Goal: Task Accomplishment & Management: Manage account settings

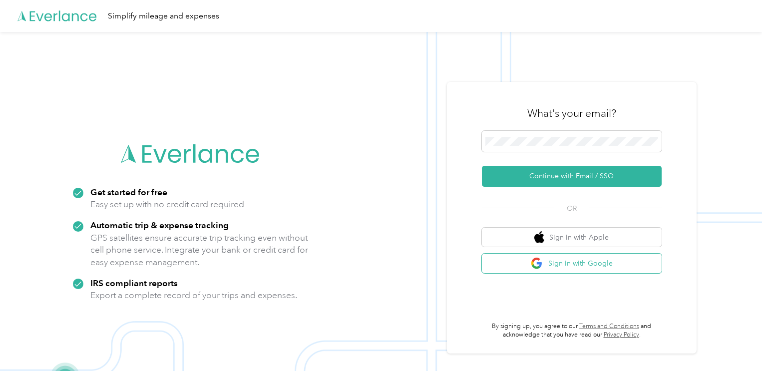
click at [612, 266] on button "Sign in with Google" at bounding box center [572, 263] width 180 height 19
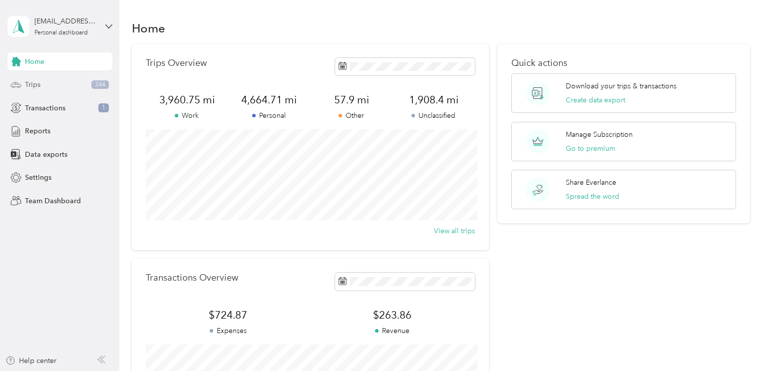
click at [104, 88] on span "344" at bounding box center [99, 84] width 17 height 9
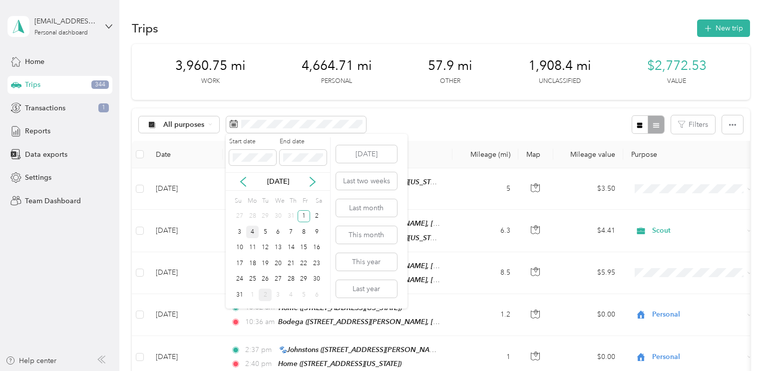
click at [251, 235] on div "4" at bounding box center [252, 232] width 13 height 12
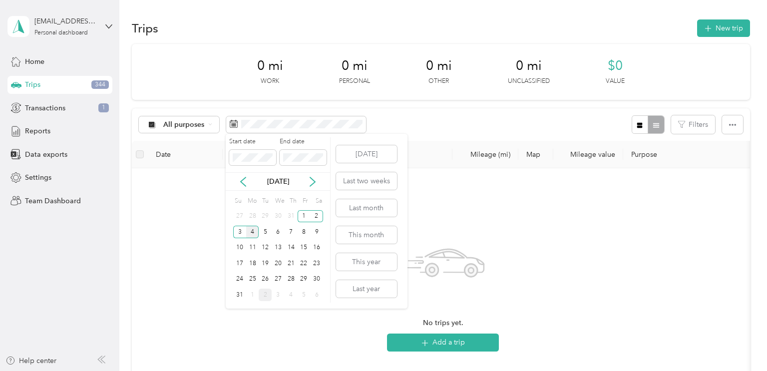
click at [252, 229] on div "4" at bounding box center [252, 232] width 13 height 12
click at [304, 229] on div "8" at bounding box center [304, 232] width 13 height 12
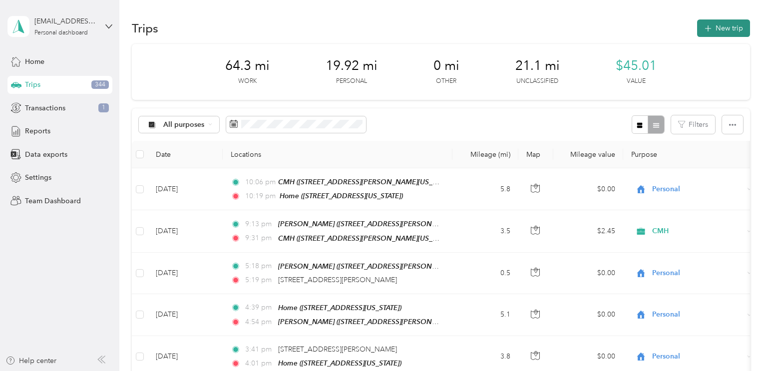
click at [742, 32] on button "New trip" at bounding box center [723, 27] width 53 height 17
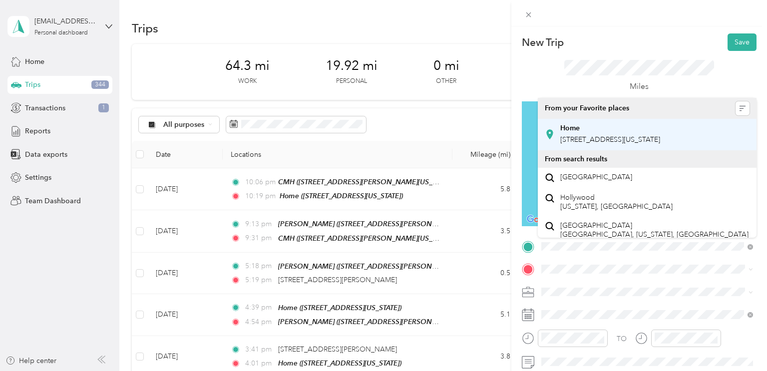
click at [595, 144] on span "[STREET_ADDRESS][US_STATE]" at bounding box center [610, 139] width 100 height 8
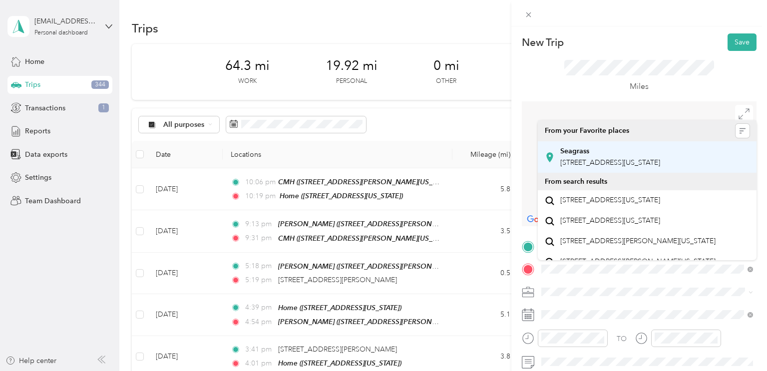
click at [589, 164] on span "[STREET_ADDRESS][US_STATE]" at bounding box center [610, 162] width 100 height 8
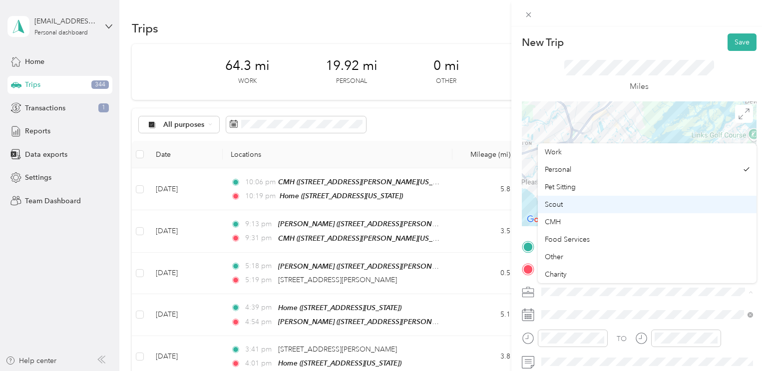
click at [569, 206] on div "Scout" at bounding box center [647, 204] width 205 height 10
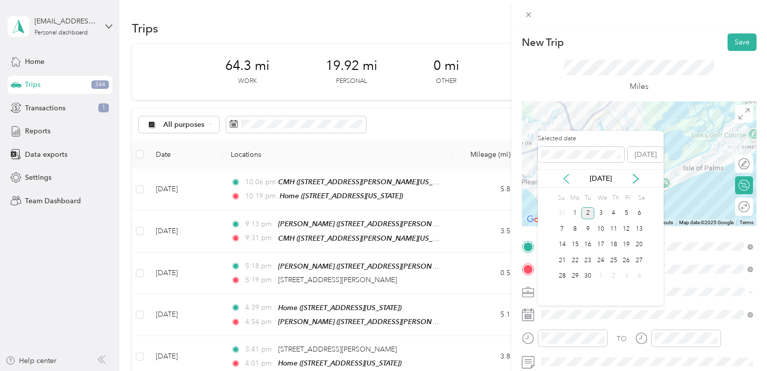
click at [568, 178] on icon at bounding box center [566, 179] width 10 height 10
click at [588, 226] on div "5" at bounding box center [587, 229] width 13 height 12
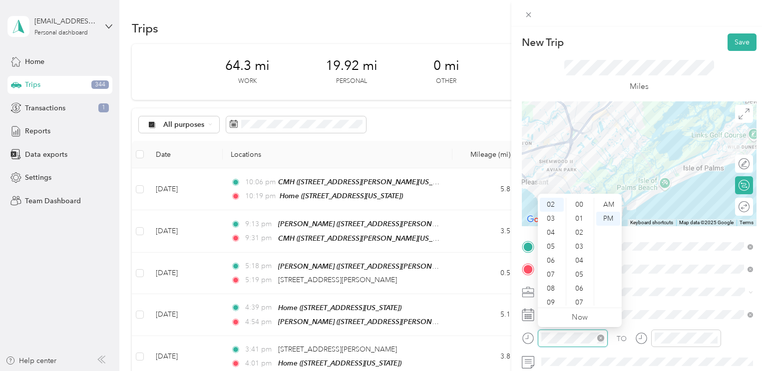
scroll to position [731, 0]
click at [540, 336] on div at bounding box center [573, 337] width 70 height 17
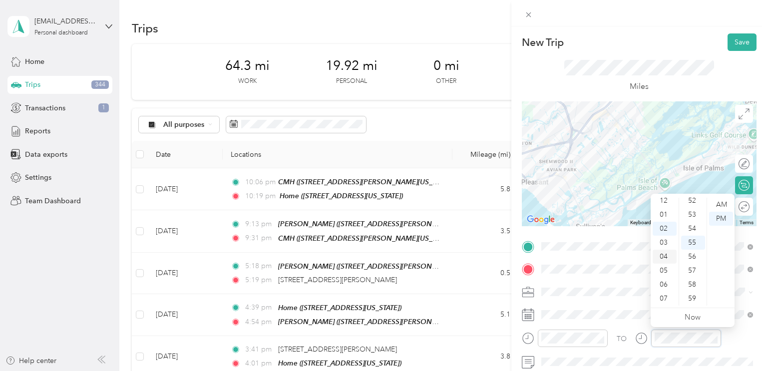
scroll to position [0, 0]
click at [667, 222] on div "01" at bounding box center [664, 219] width 24 height 14
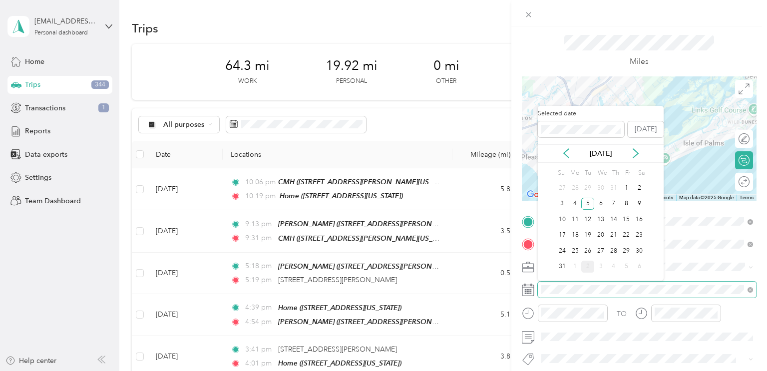
scroll to position [26, 0]
click at [693, 365] on div "TO Add photo" at bounding box center [639, 322] width 235 height 219
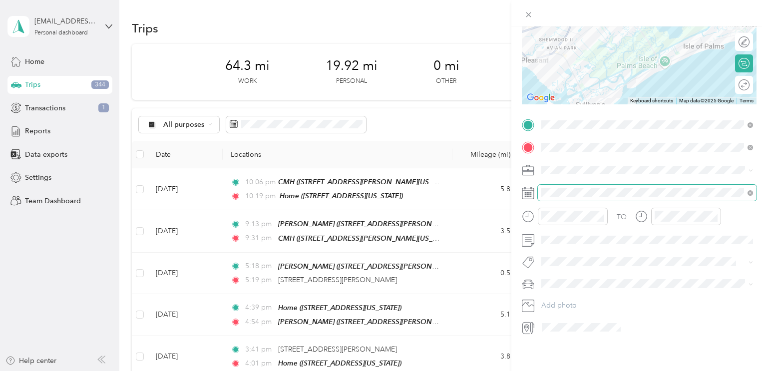
scroll to position [0, 0]
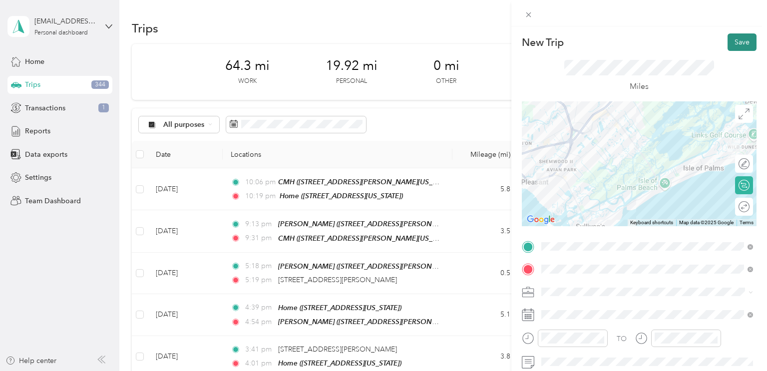
click at [737, 38] on button "Save" at bounding box center [741, 41] width 29 height 17
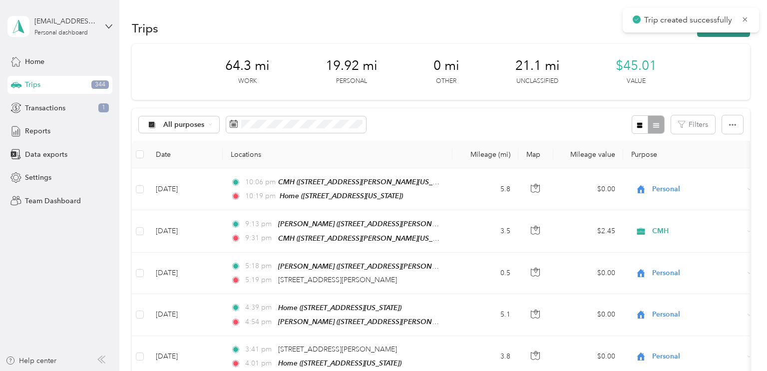
click at [721, 35] on button "New trip" at bounding box center [723, 27] width 53 height 17
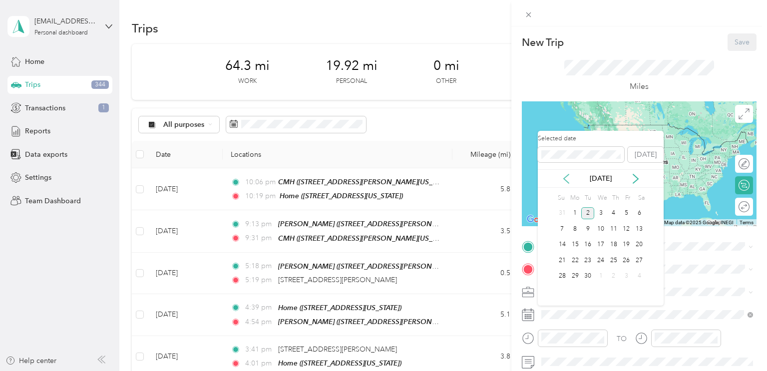
click at [568, 179] on icon at bounding box center [566, 179] width 10 height 10
click at [586, 227] on div "5" at bounding box center [587, 229] width 13 height 12
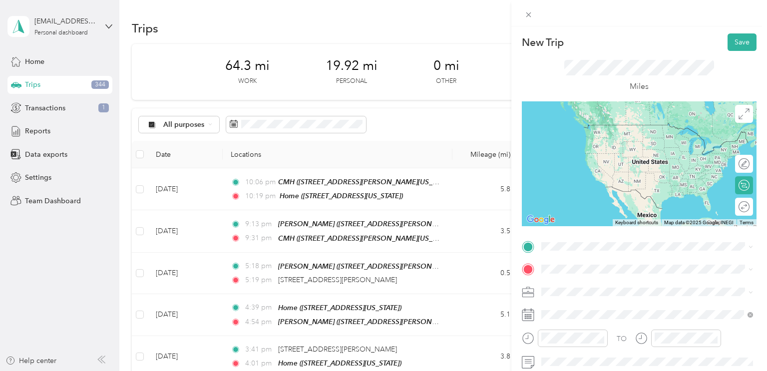
click at [596, 287] on span at bounding box center [647, 292] width 219 height 16
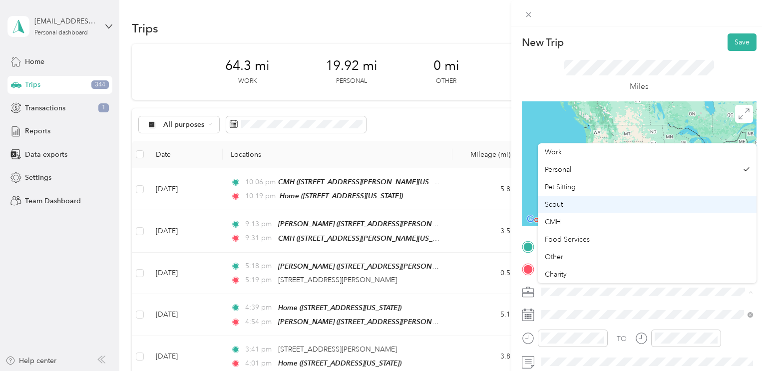
click at [567, 201] on div "Scout" at bounding box center [647, 204] width 205 height 10
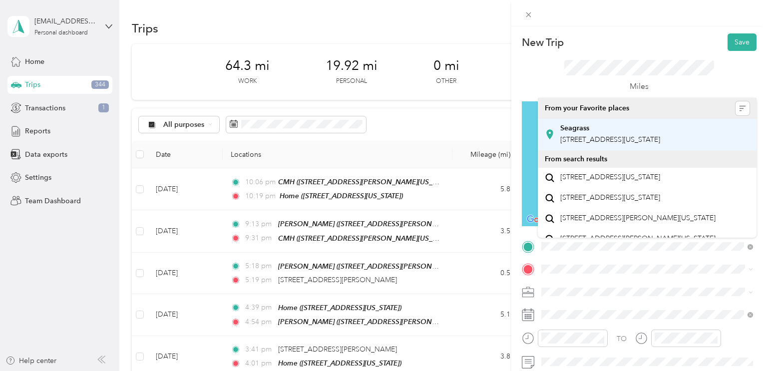
click at [593, 131] on div "Seagrass" at bounding box center [610, 128] width 100 height 9
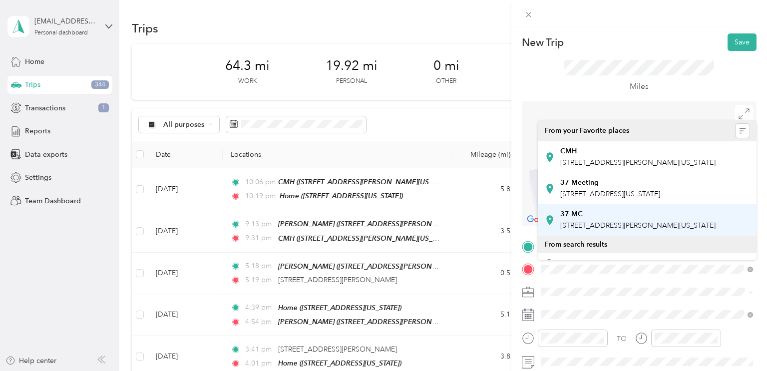
click at [575, 230] on span "[STREET_ADDRESS][PERSON_NAME][US_STATE]" at bounding box center [637, 225] width 155 height 8
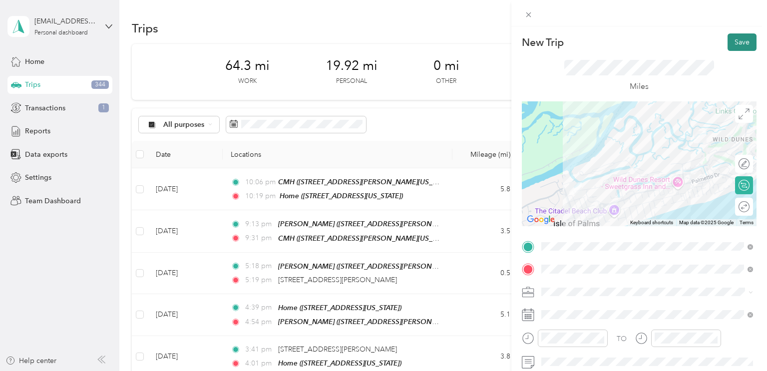
click at [738, 44] on button "Save" at bounding box center [741, 41] width 29 height 17
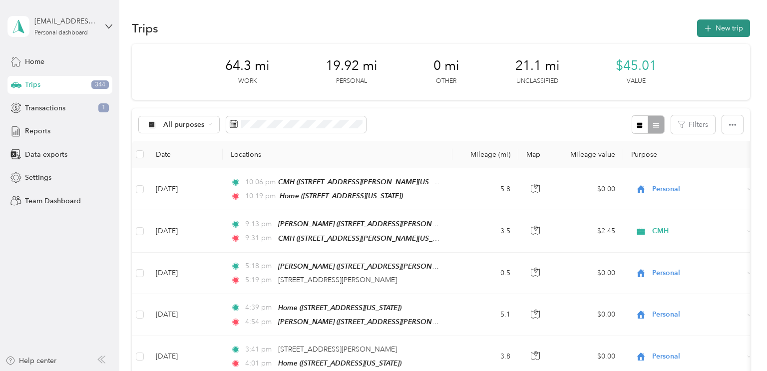
click at [729, 23] on button "New trip" at bounding box center [723, 27] width 53 height 17
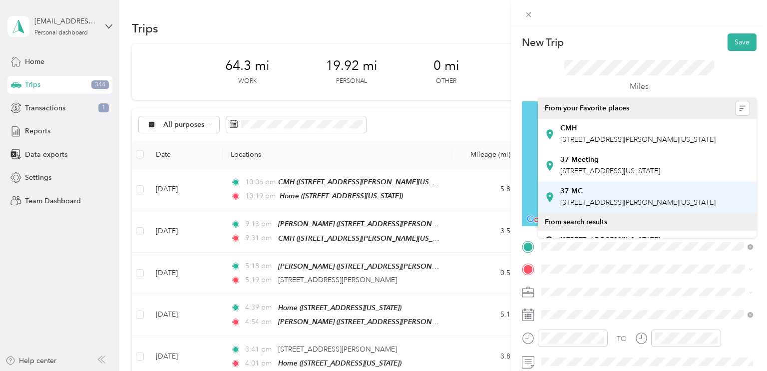
click at [583, 194] on div "37 MC" at bounding box center [637, 191] width 155 height 9
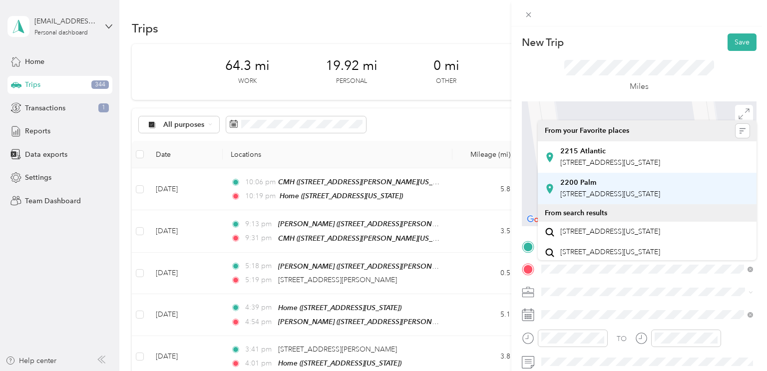
click at [582, 198] on div "2200 Palm [STREET_ADDRESS][US_STATE]" at bounding box center [610, 188] width 100 height 21
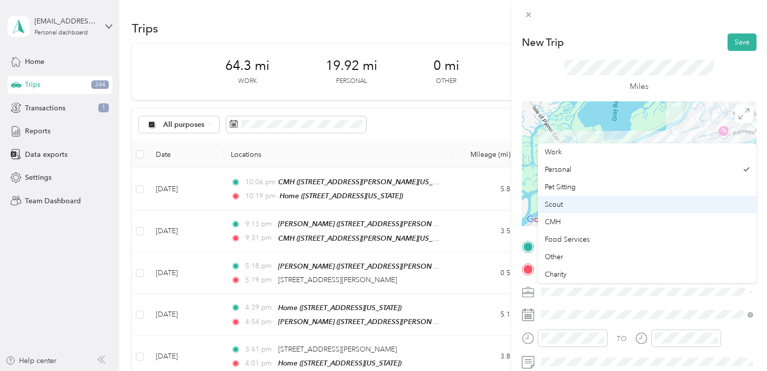
click at [565, 204] on div "Scout" at bounding box center [647, 204] width 205 height 10
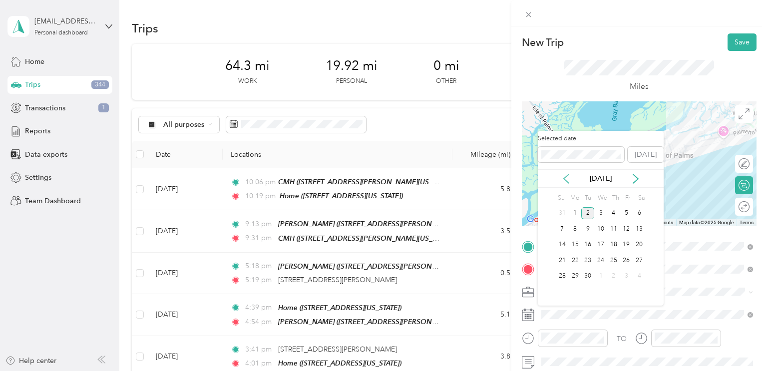
click at [565, 180] on icon at bounding box center [566, 178] width 5 height 9
click at [588, 227] on div "5" at bounding box center [587, 229] width 13 height 12
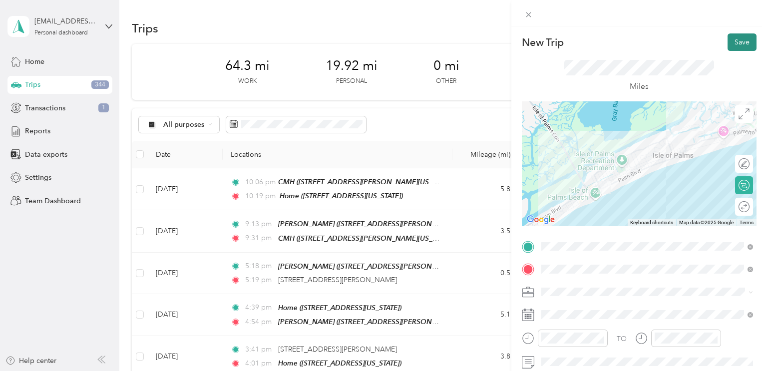
click at [738, 43] on button "Save" at bounding box center [741, 41] width 29 height 17
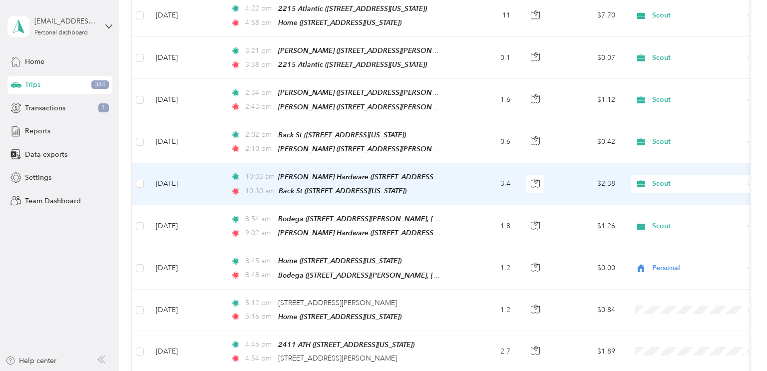
scroll to position [802, 0]
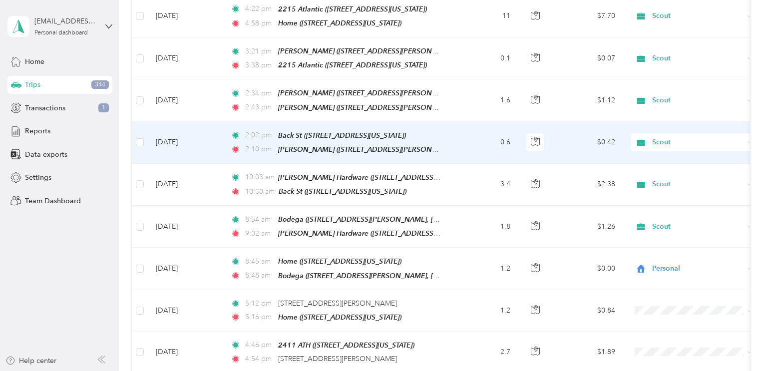
click at [505, 122] on td "0.6" at bounding box center [485, 143] width 66 height 42
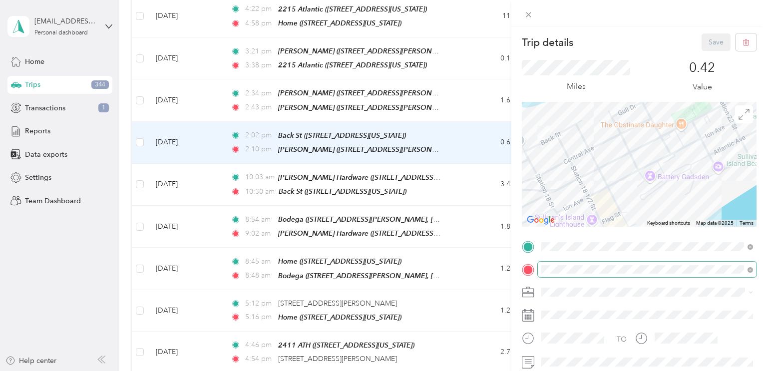
click at [582, 275] on span at bounding box center [647, 270] width 219 height 16
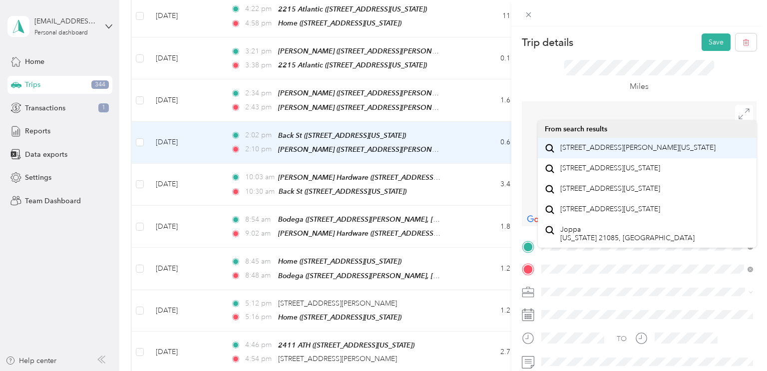
click at [596, 150] on span "2108 Pettigrew Street Sullivans Island, South Carolina 29482, United States" at bounding box center [637, 147] width 155 height 9
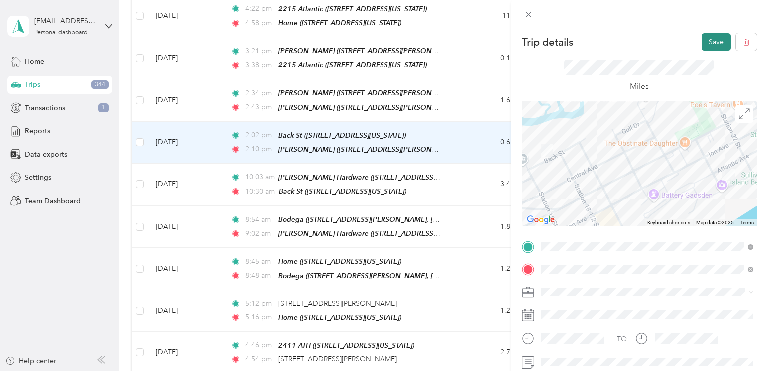
click at [715, 39] on button "Save" at bounding box center [715, 41] width 29 height 17
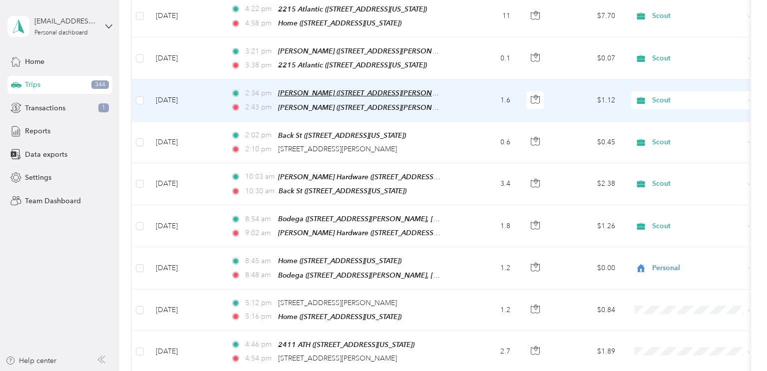
click at [353, 89] on span "[PERSON_NAME] ([STREET_ADDRESS][PERSON_NAME][US_STATE])" at bounding box center [386, 93] width 217 height 8
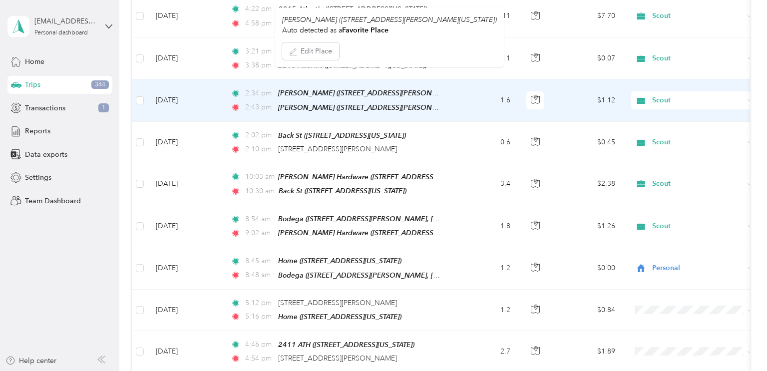
click at [492, 84] on td "1.6" at bounding box center [485, 100] width 66 height 42
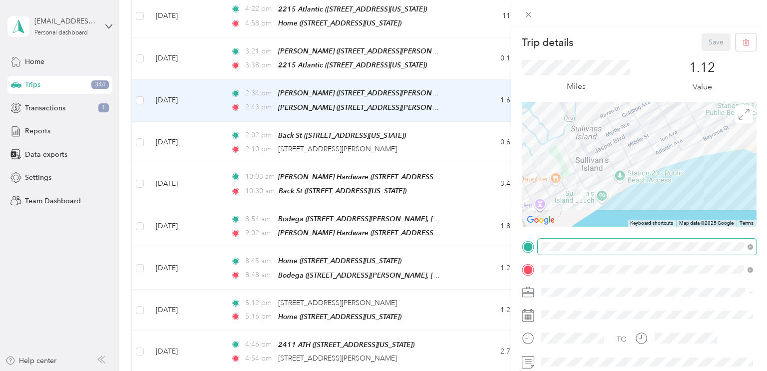
click at [600, 240] on span at bounding box center [647, 247] width 219 height 16
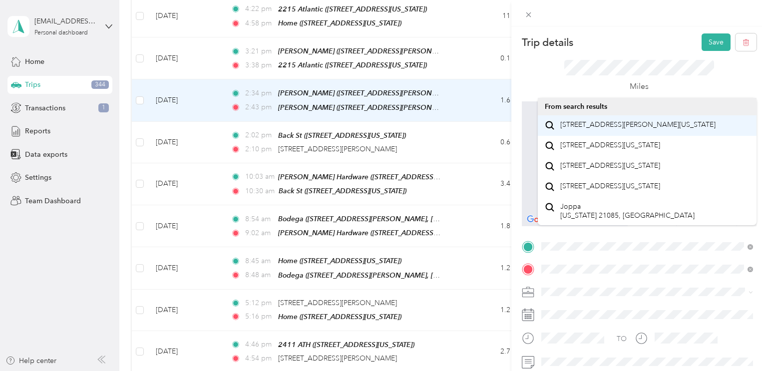
click at [622, 127] on span "2108 Pettigrew Street Sullivans Island, South Carolina 29482, United States" at bounding box center [637, 124] width 155 height 9
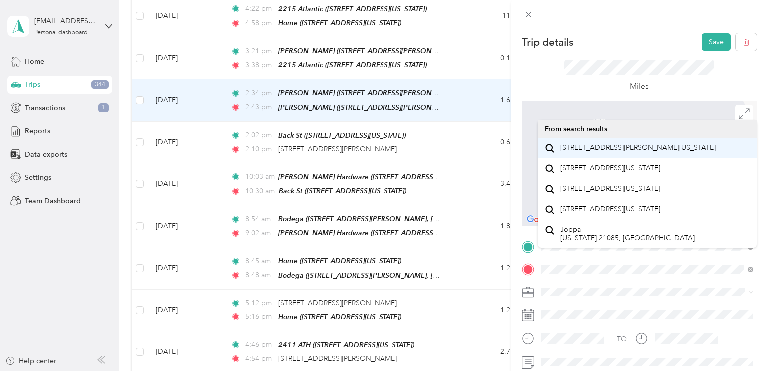
click at [621, 152] on span "2108 Pettigrew Street Sullivans Island, South Carolina 29482, United States" at bounding box center [637, 147] width 155 height 9
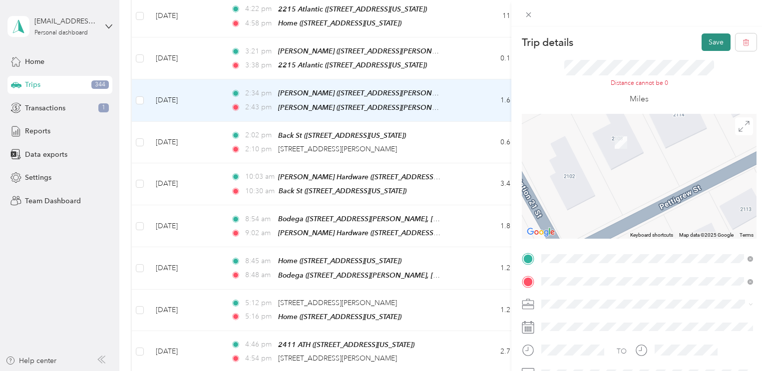
click at [716, 41] on button "Save" at bounding box center [715, 41] width 29 height 17
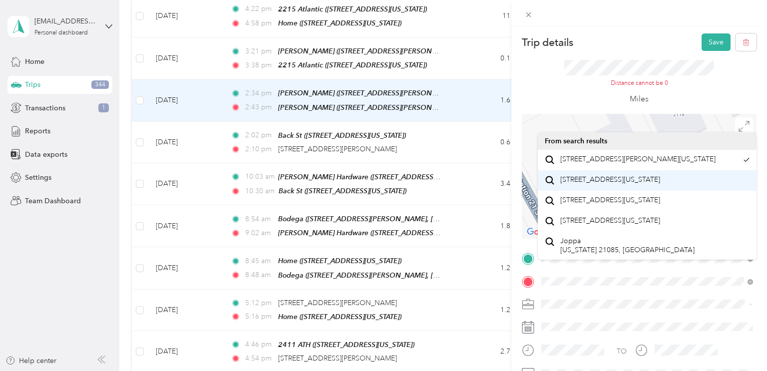
click at [587, 184] on span "2108 Atlantic Avenue Sullivans Island, South Carolina 29482, United States" at bounding box center [610, 179] width 100 height 9
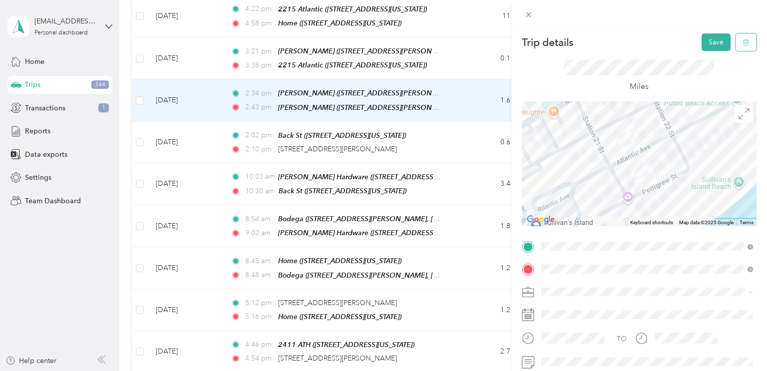
click at [742, 49] on button "button" at bounding box center [745, 41] width 21 height 17
click at [717, 59] on button "Yes" at bounding box center [716, 54] width 19 height 16
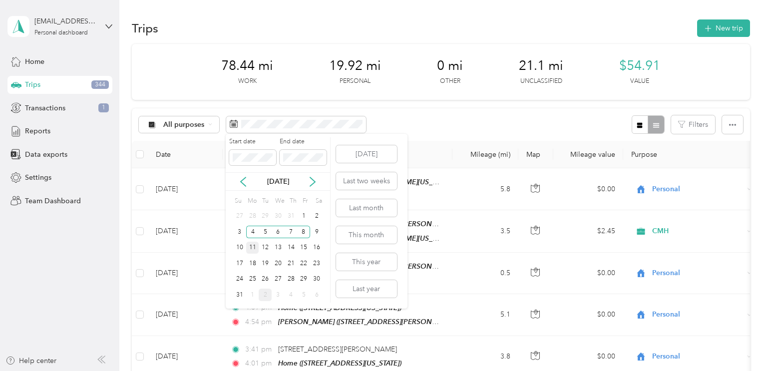
click at [257, 246] on div "11" at bounding box center [252, 248] width 13 height 12
click at [300, 248] on div "15" at bounding box center [304, 248] width 13 height 12
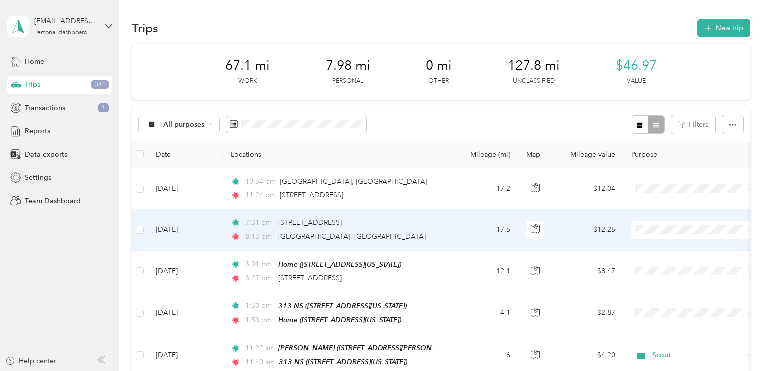
click at [300, 248] on td "7:31 pm 3503 War Admiral Ct, Awendaw, SC 29429, USA 8:13 pm 1567 Meeting St, Ch…" at bounding box center [338, 229] width 230 height 41
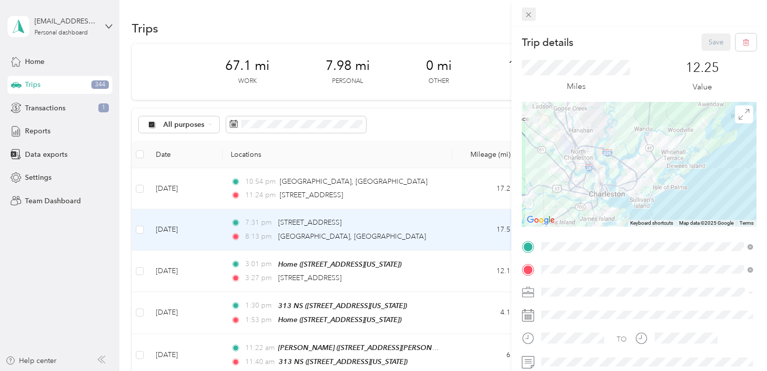
click at [526, 16] on icon at bounding box center [528, 14] width 5 height 5
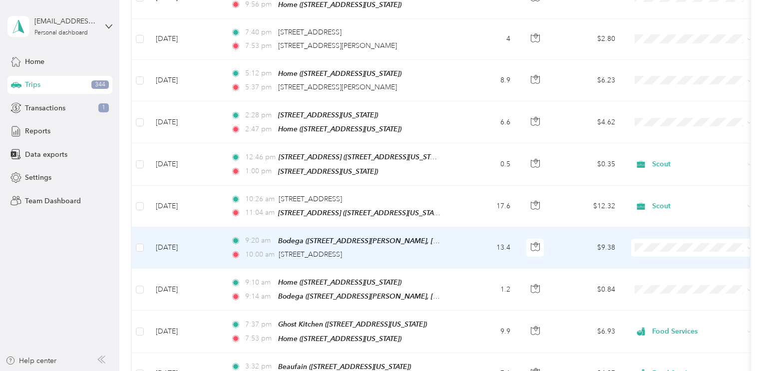
scroll to position [561, 0]
